Goal: Transaction & Acquisition: Purchase product/service

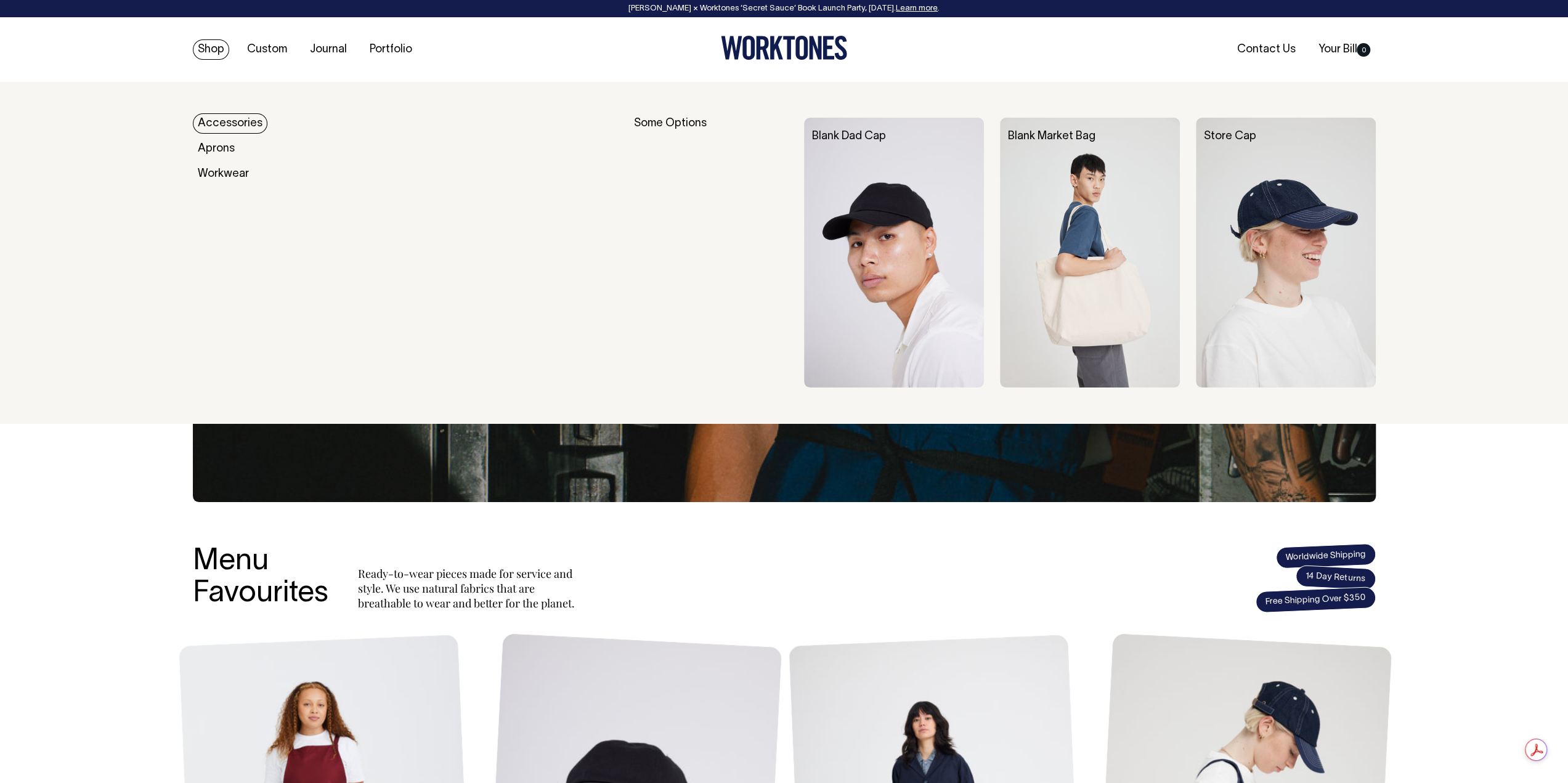
click at [235, 119] on link "Accessories" at bounding box center [230, 124] width 75 height 21
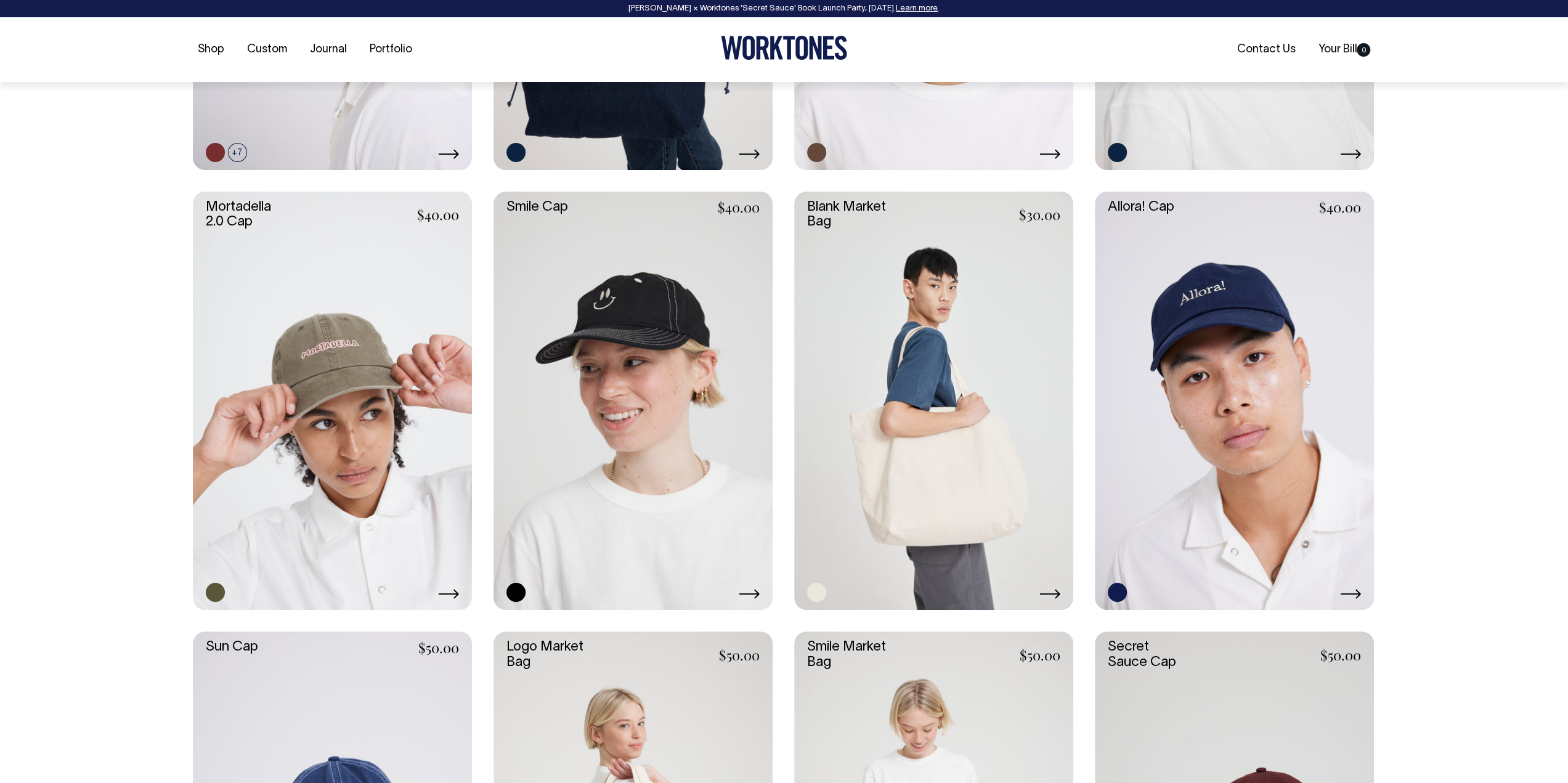
scroll to position [863, 0]
click at [1233, 342] on link at bounding box center [1235, 400] width 279 height 419
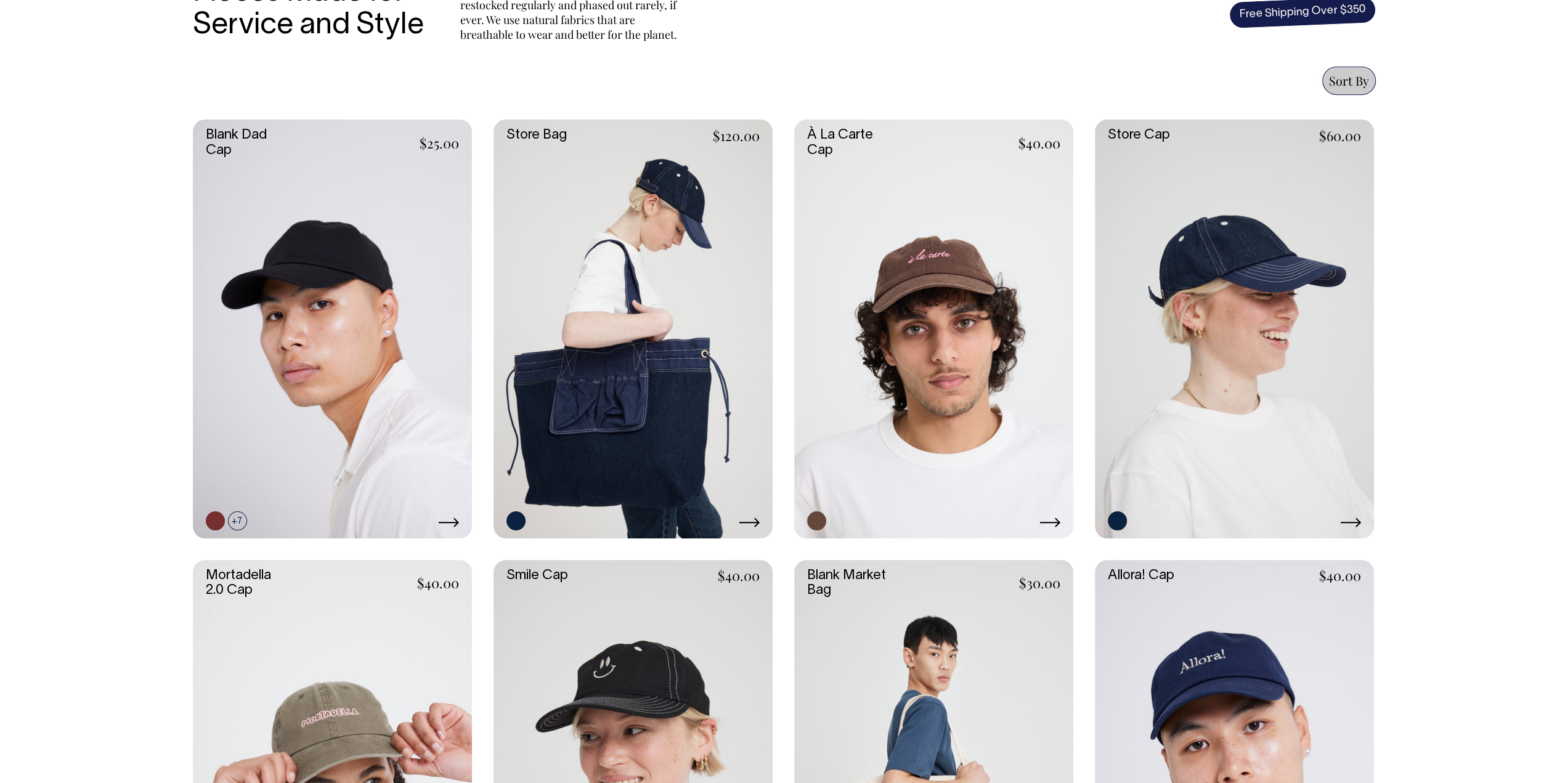
scroll to position [493, 0]
click at [1353, 517] on link at bounding box center [1351, 524] width 21 height 15
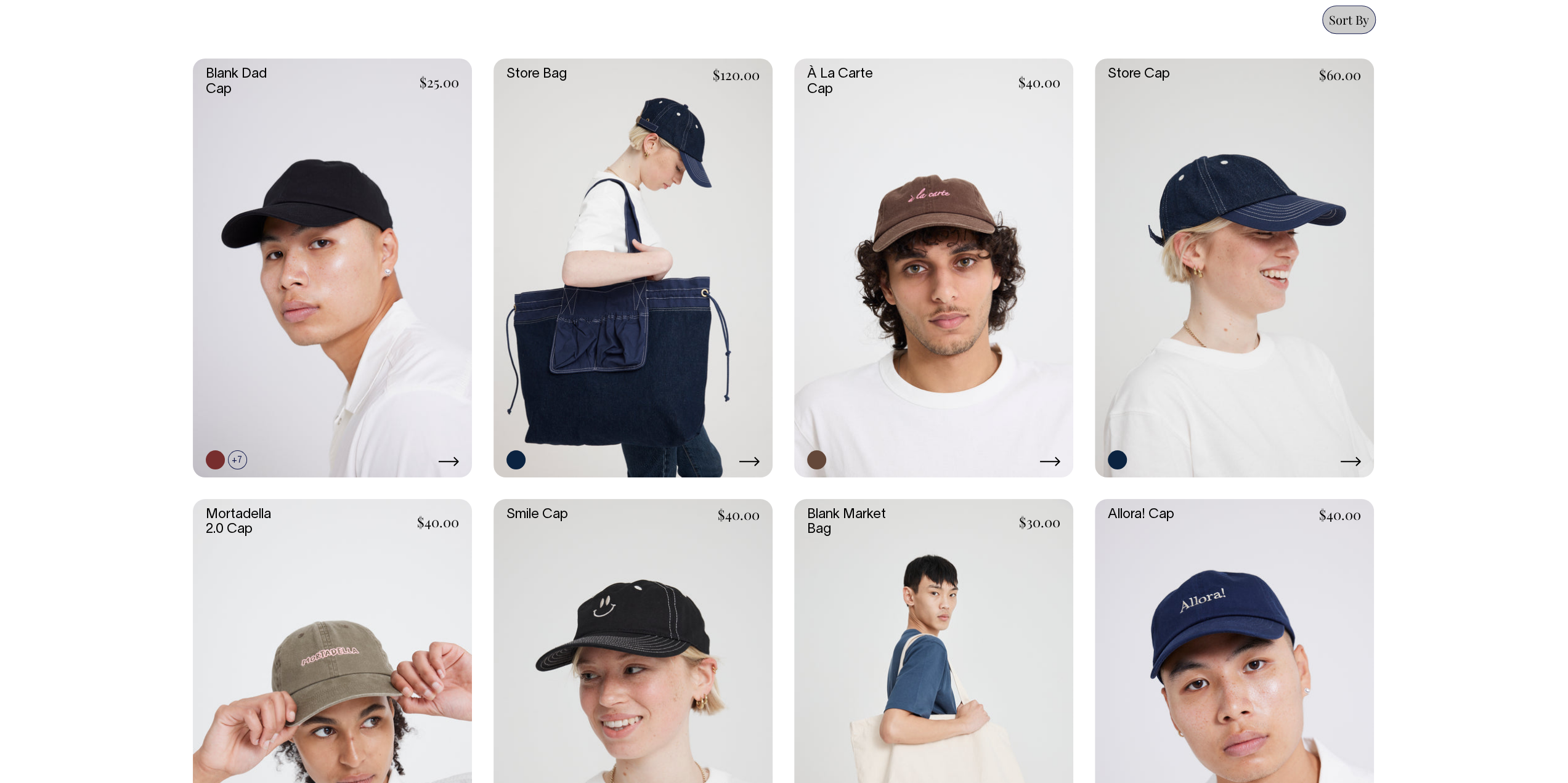
scroll to position [555, 0]
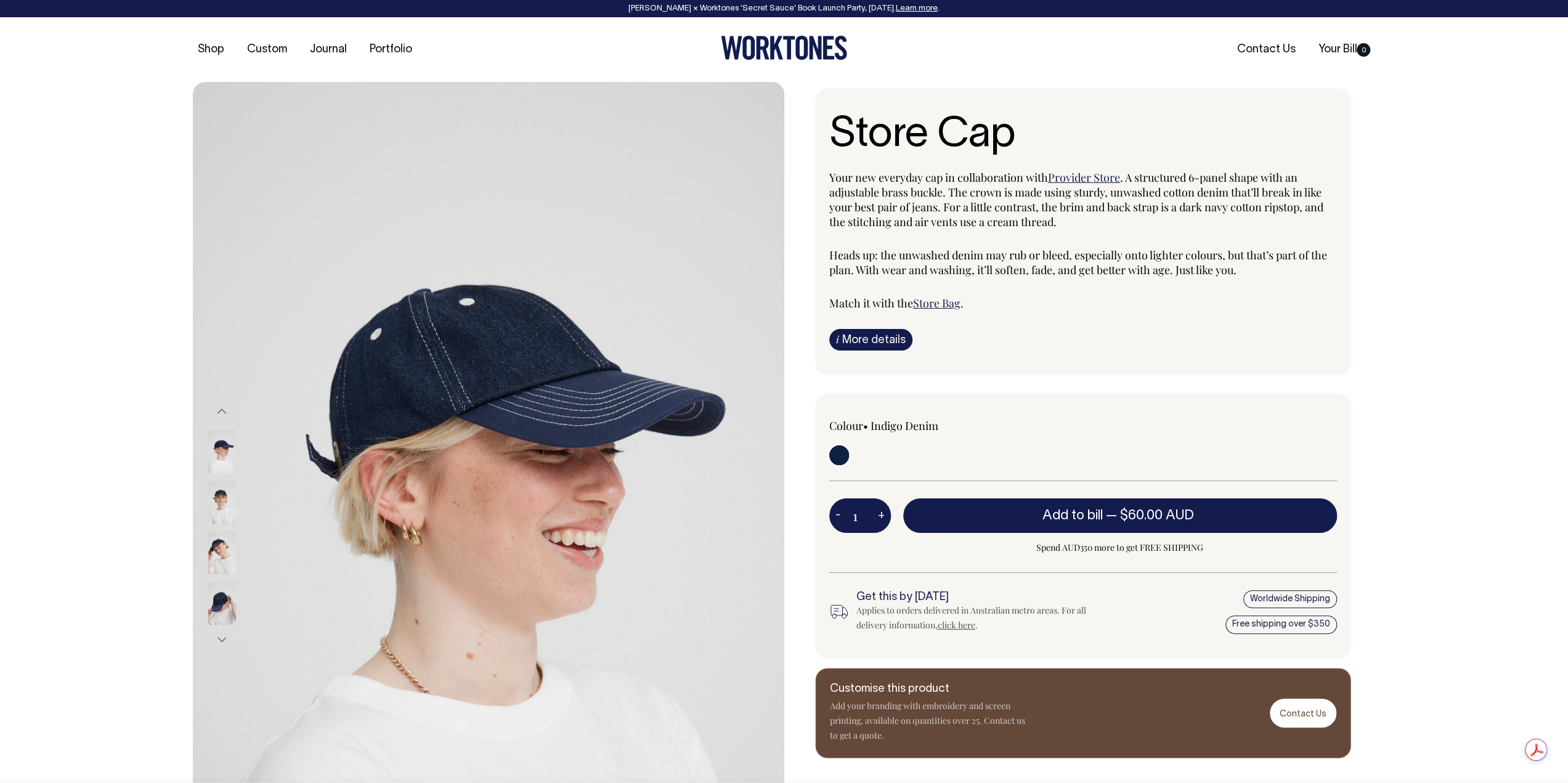
click at [228, 498] on img at bounding box center [222, 502] width 28 height 43
